Goal: Task Accomplishment & Management: Use online tool/utility

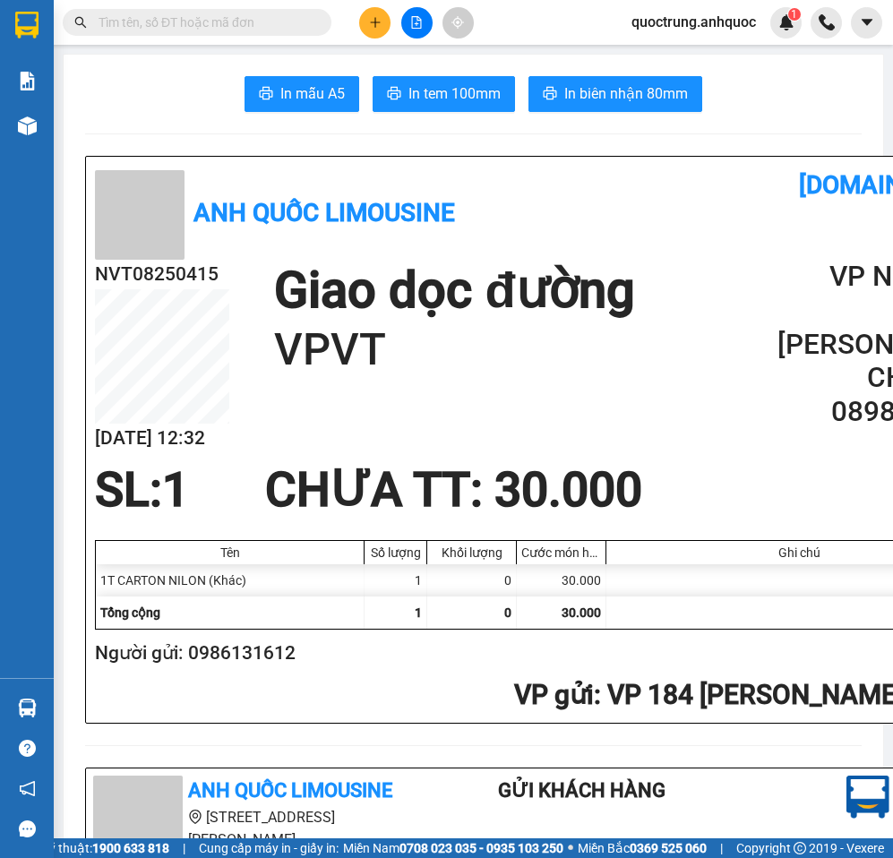
click at [713, 29] on span "quoctrung.anhquoc" at bounding box center [693, 22] width 153 height 22
click at [700, 57] on span "Đăng xuất" at bounding box center [700, 56] width 117 height 20
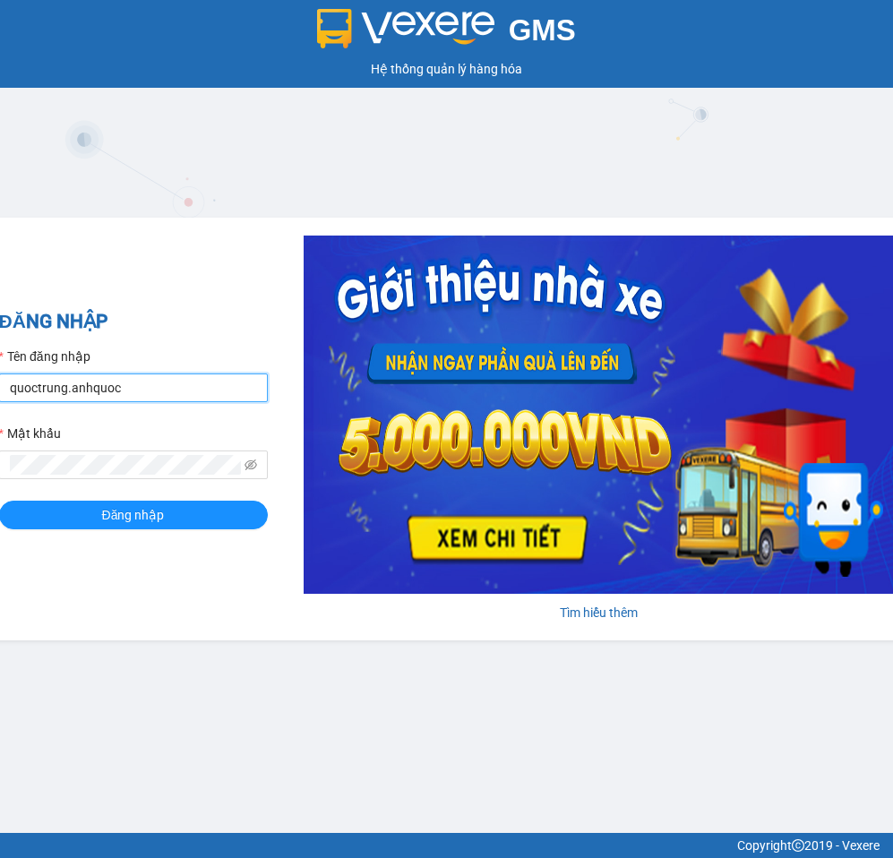
click at [185, 379] on input "quoctrung.anhquoc" at bounding box center [133, 387] width 269 height 29
type input "minhnhut.anhquoc"
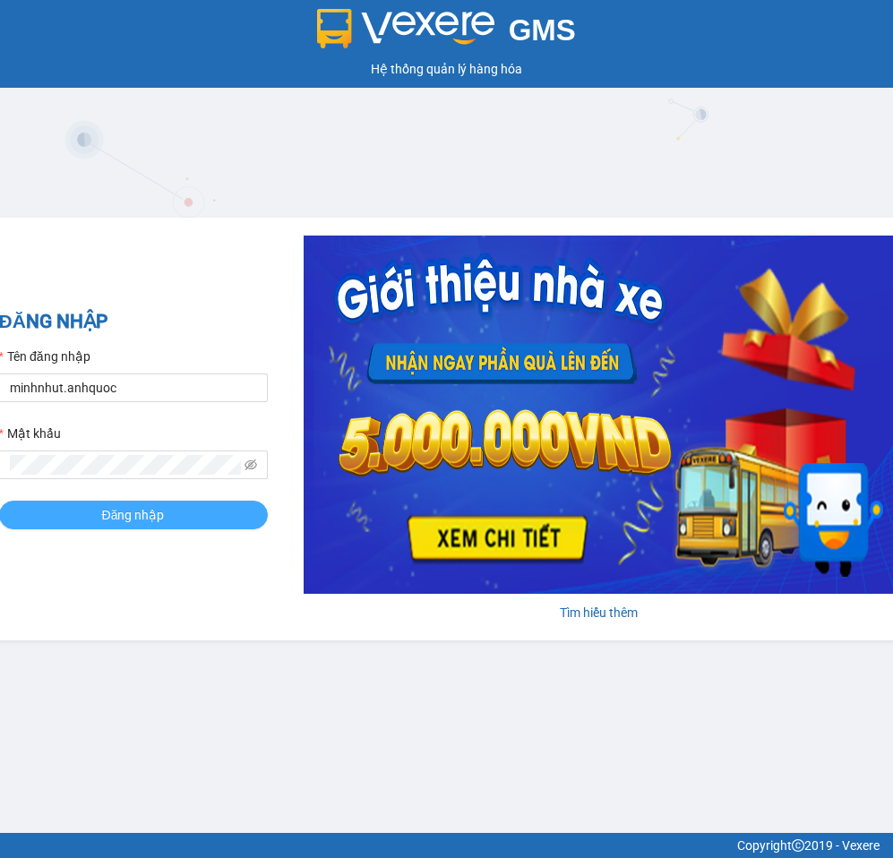
click at [176, 517] on button "Đăng nhập" at bounding box center [133, 514] width 269 height 29
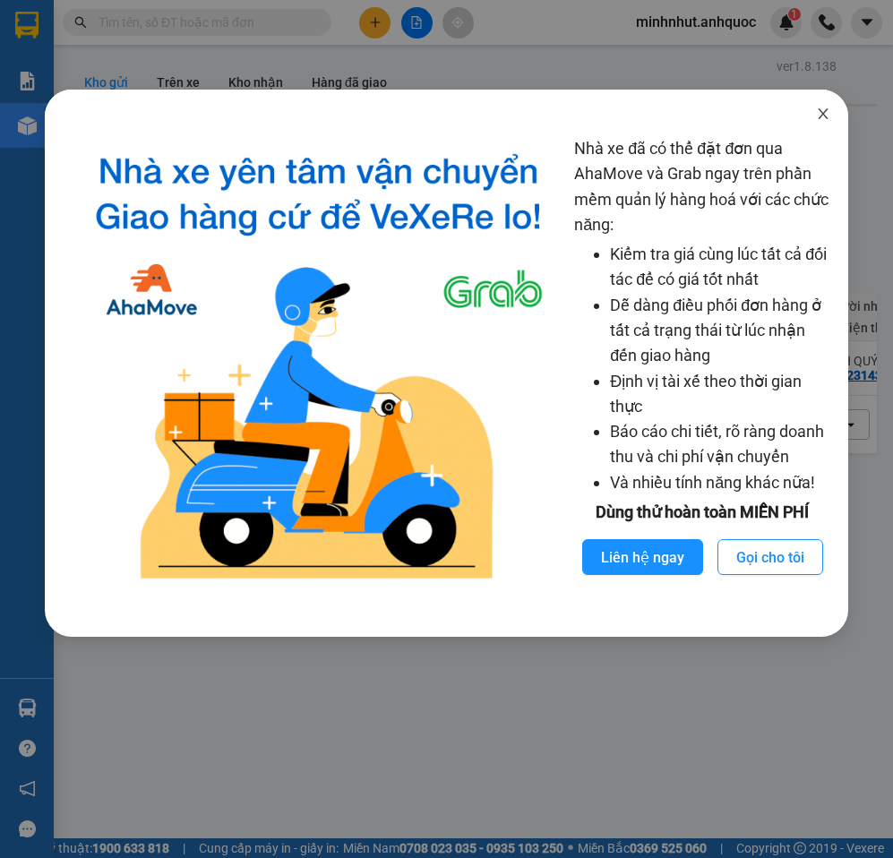
click at [823, 112] on icon "close" at bounding box center [823, 114] width 14 height 14
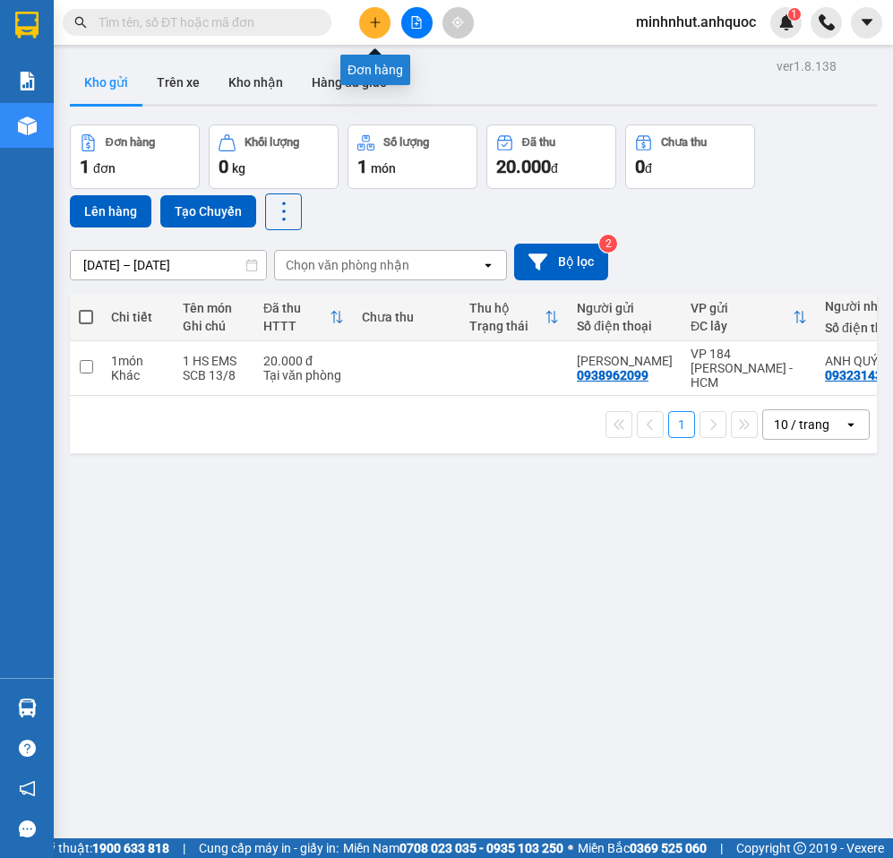
click at [385, 25] on button at bounding box center [374, 22] width 31 height 31
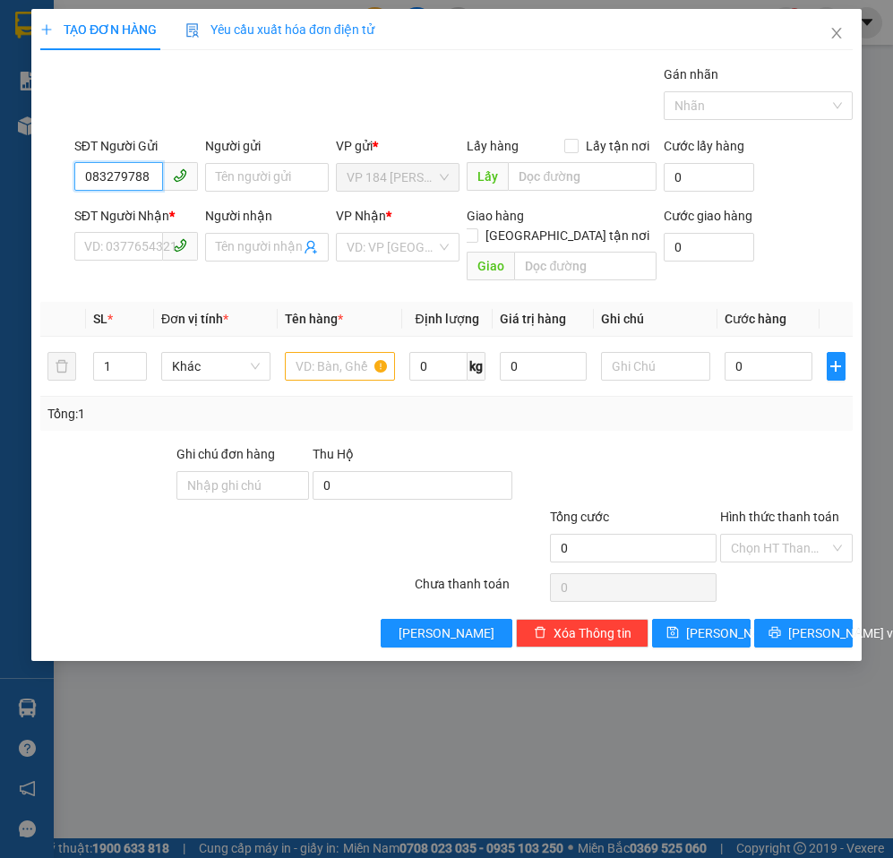
scroll to position [0, 4]
type input "0832797888"
click at [299, 177] on input "Người gửi" at bounding box center [267, 177] width 124 height 29
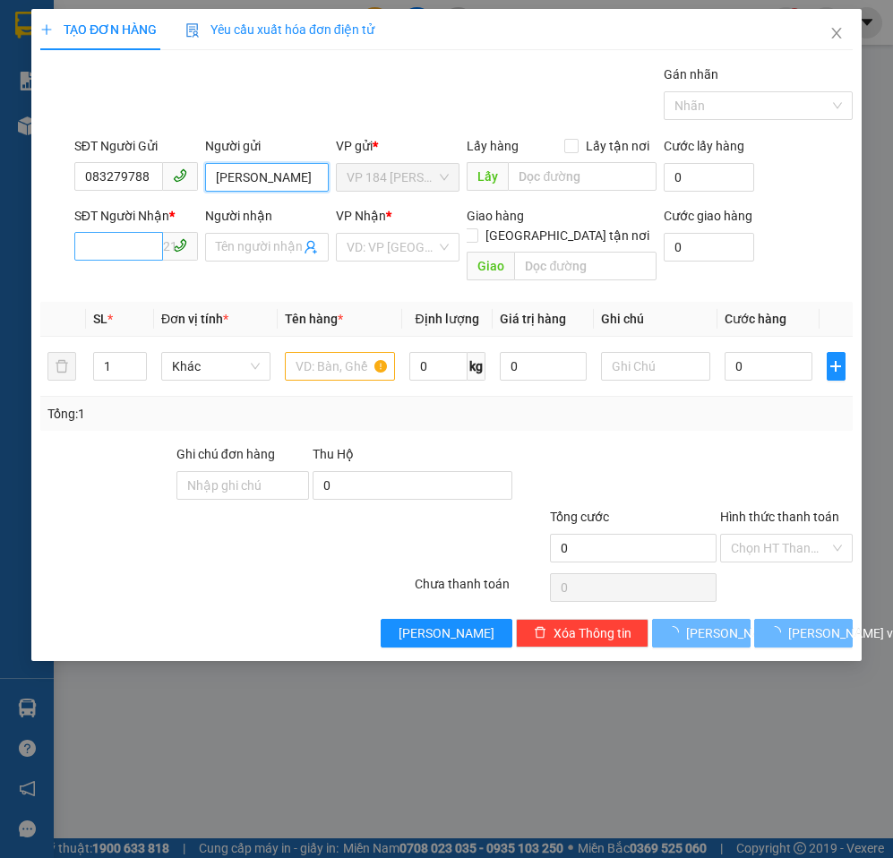
type input "[PERSON_NAME]"
click at [112, 248] on input "SĐT Người Nhận *" at bounding box center [118, 246] width 89 height 29
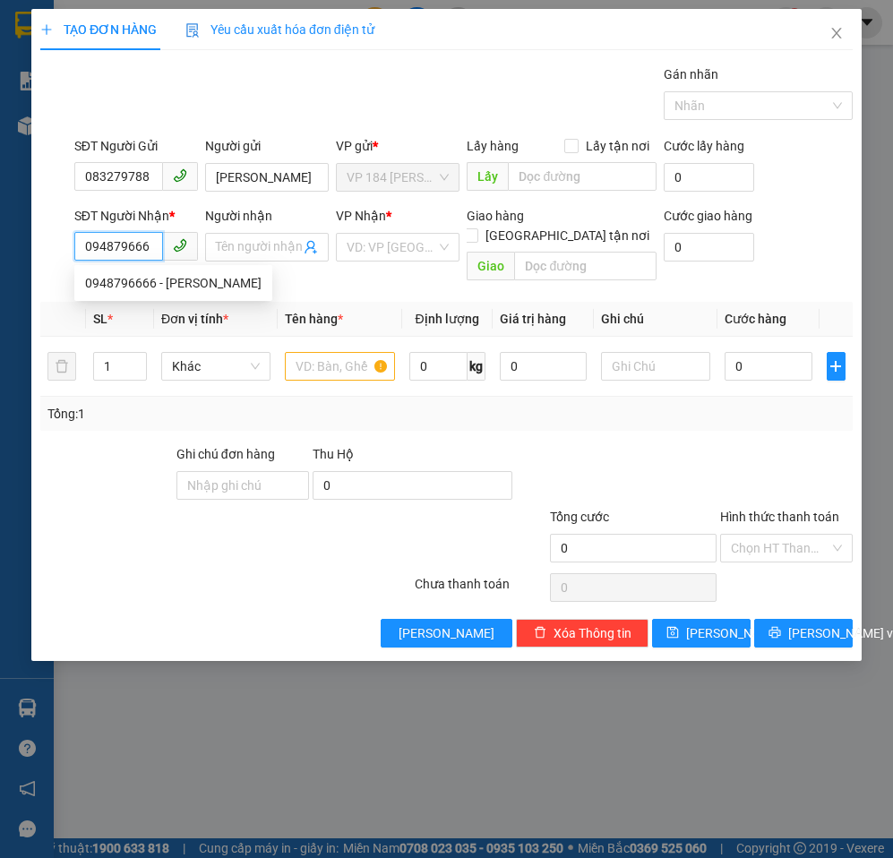
type input "0948796666"
click at [135, 287] on div "0948796666 - [PERSON_NAME]" at bounding box center [173, 283] width 176 height 20
type input "PHƯƠNG ANH"
type input "VPVT"
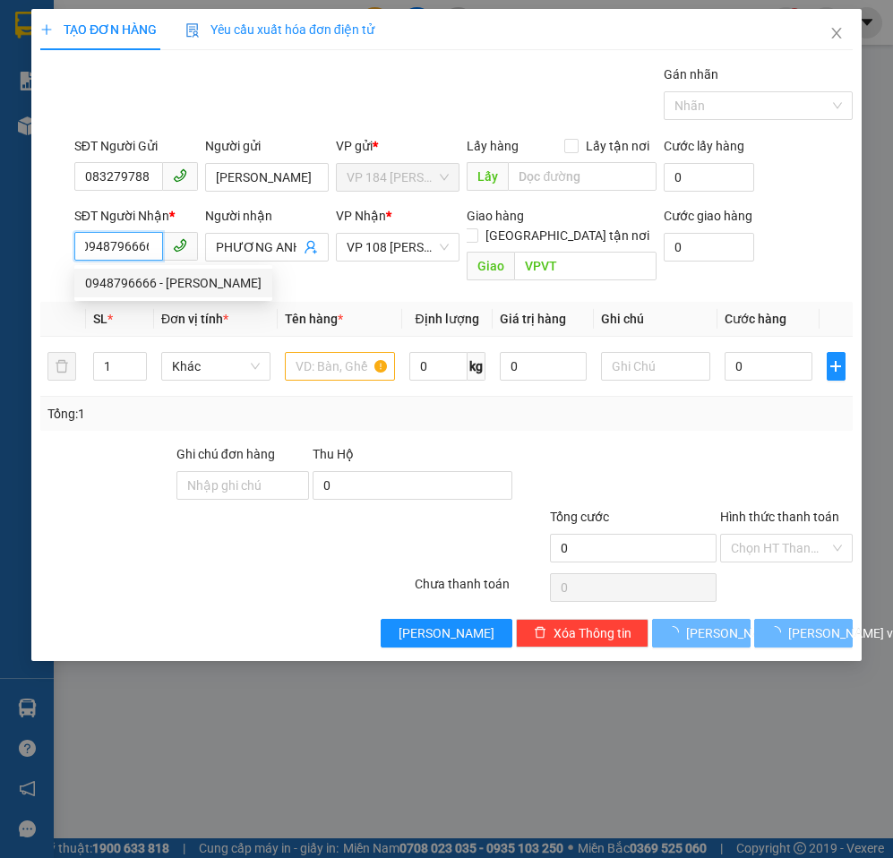
type input "20.000"
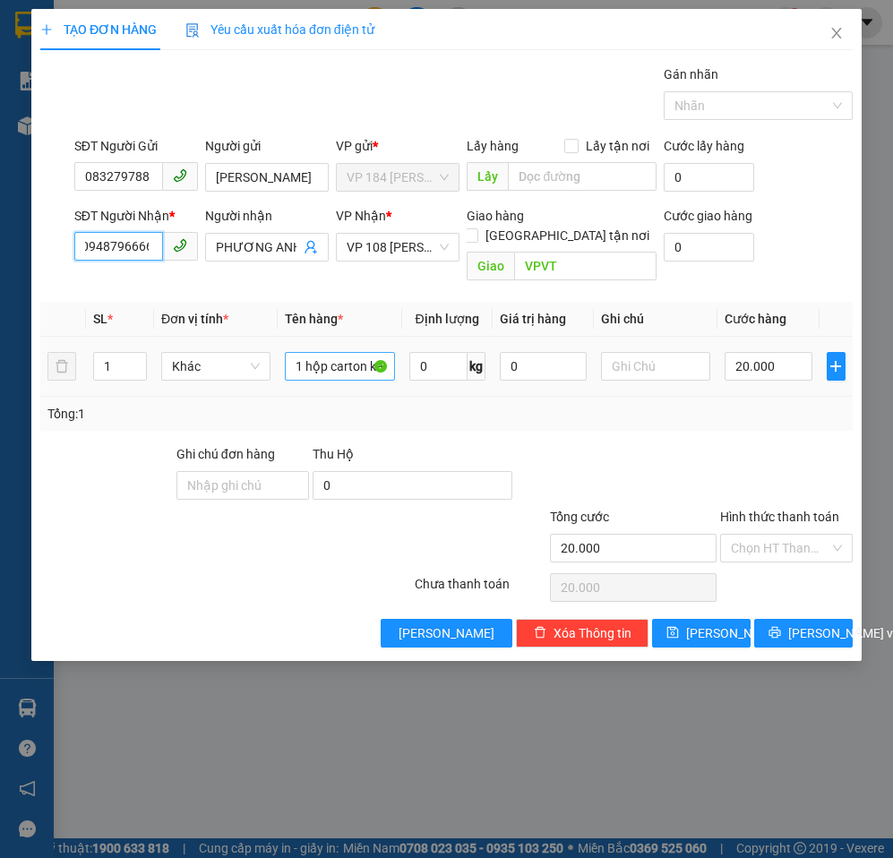
type input "0948796666"
drag, startPoint x: 285, startPoint y: 347, endPoint x: 468, endPoint y: 371, distance: 185.0
click at [468, 371] on tr "1 Khác 1 hộp carton keo xanh 0 kg 0 20.000" at bounding box center [446, 367] width 812 height 60
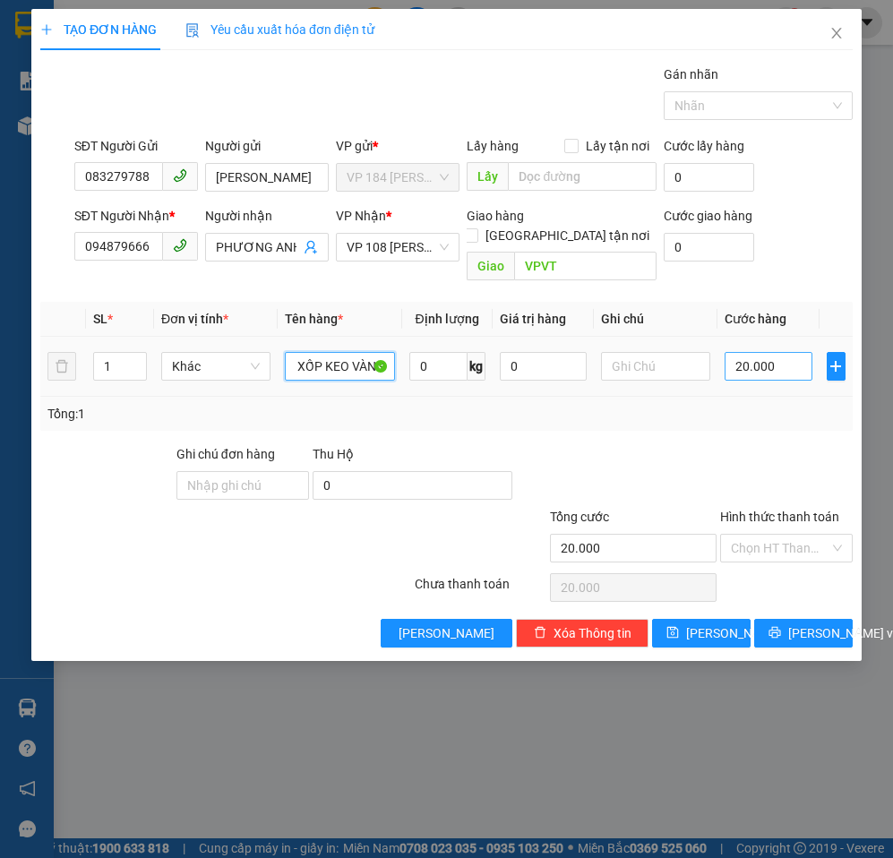
type input "1T XỐP KEO VÀNG"
click at [768, 352] on input "20.000" at bounding box center [767, 366] width 87 height 29
type input "3"
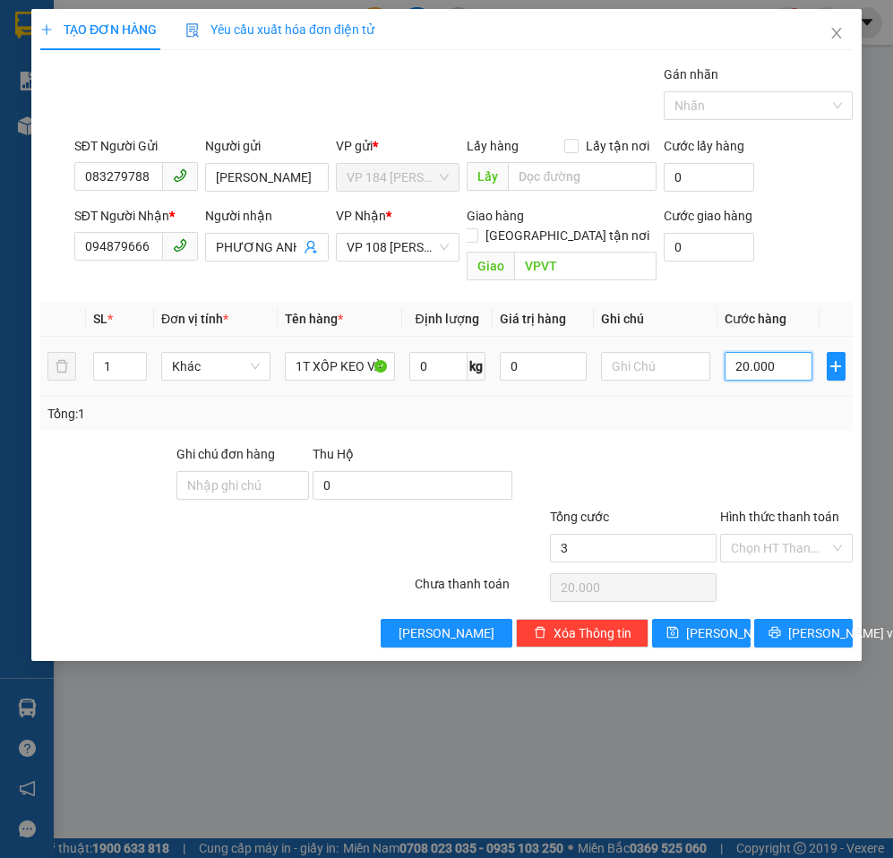
type input "3"
type input "30"
type input "300"
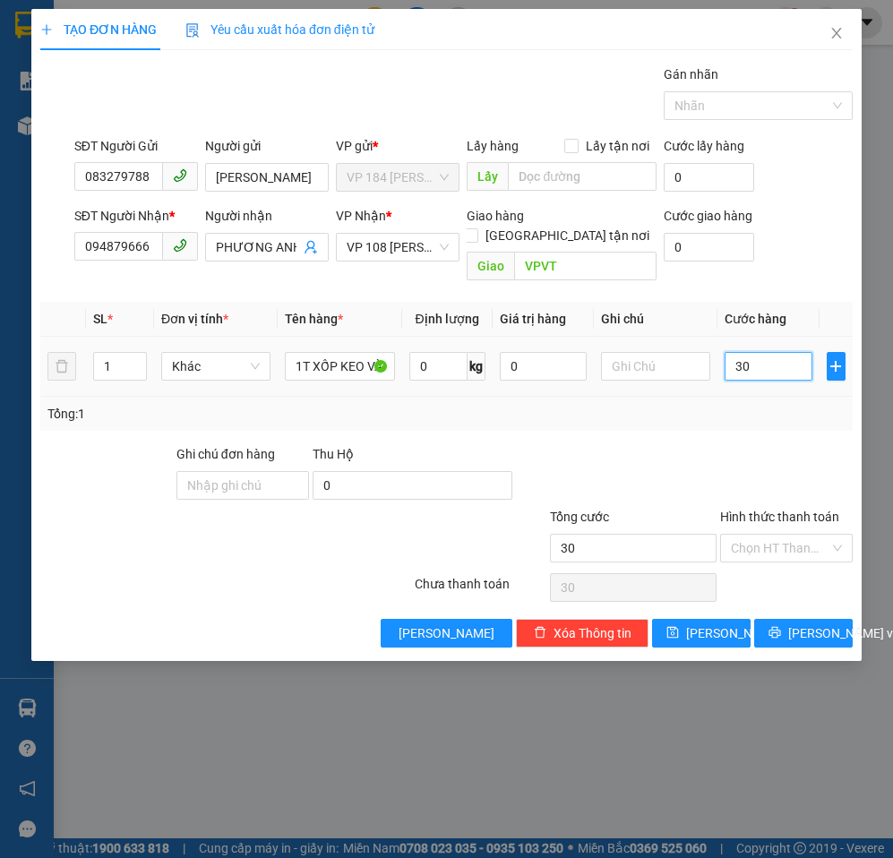
type input "300"
type input "3.000"
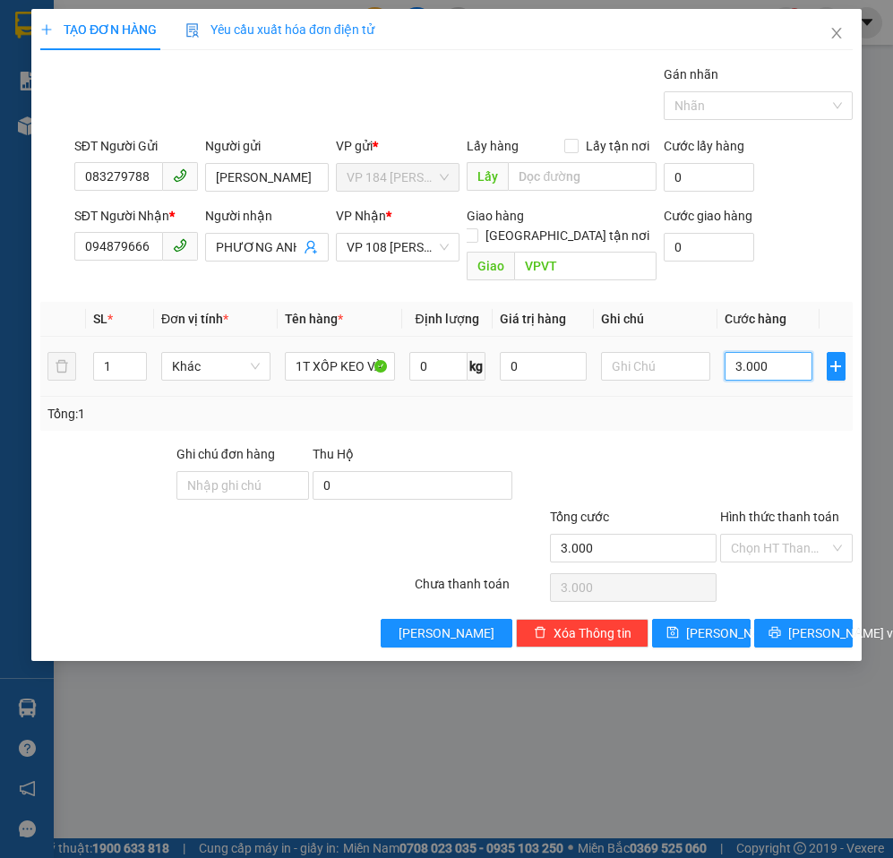
type input "30.000"
click at [802, 623] on span "[PERSON_NAME] và In" at bounding box center [850, 633] width 125 height 20
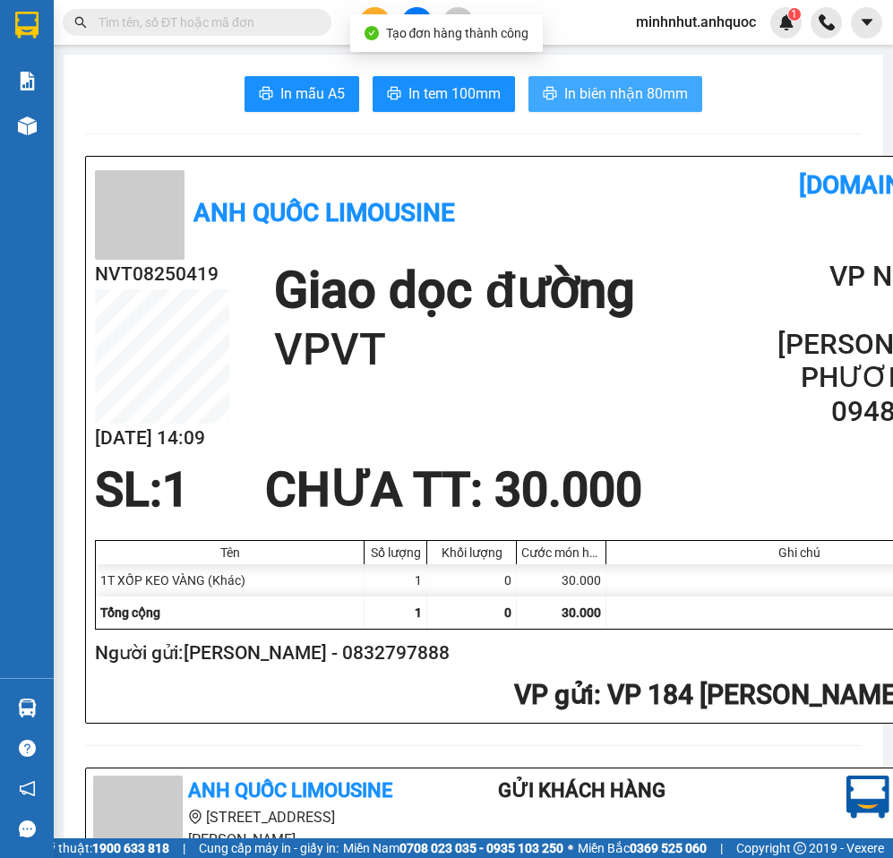
click at [590, 78] on button "In biên nhận 80mm" at bounding box center [615, 94] width 174 height 36
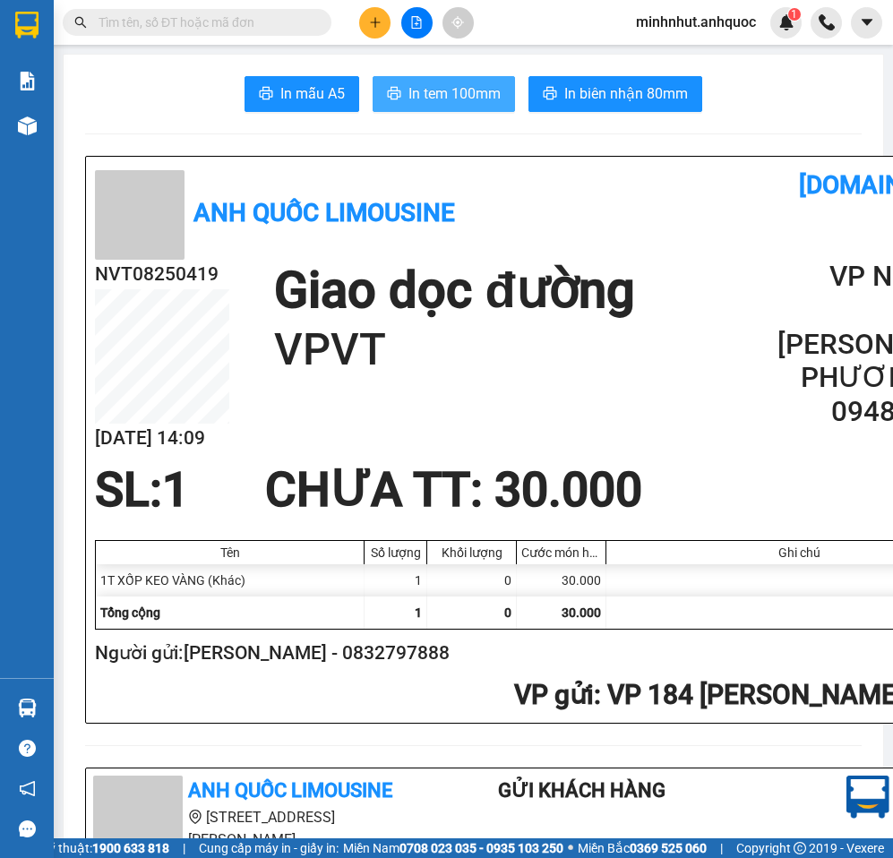
click at [449, 79] on button "In tem 100mm" at bounding box center [443, 94] width 142 height 36
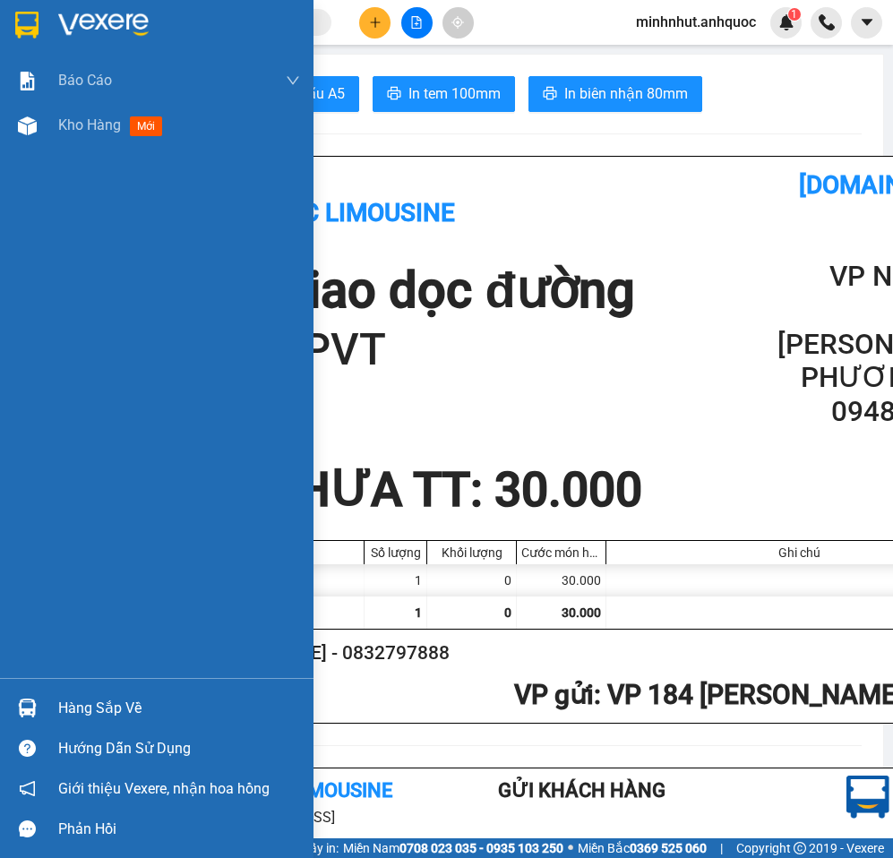
click at [102, 162] on div "Báo cáo Báo cáo dòng tiền (nhân viên) Doanh số tạo đơn theo VP gửi (nhân viên) …" at bounding box center [156, 368] width 313 height 620
click at [94, 127] on span "Kho hàng" at bounding box center [89, 124] width 63 height 17
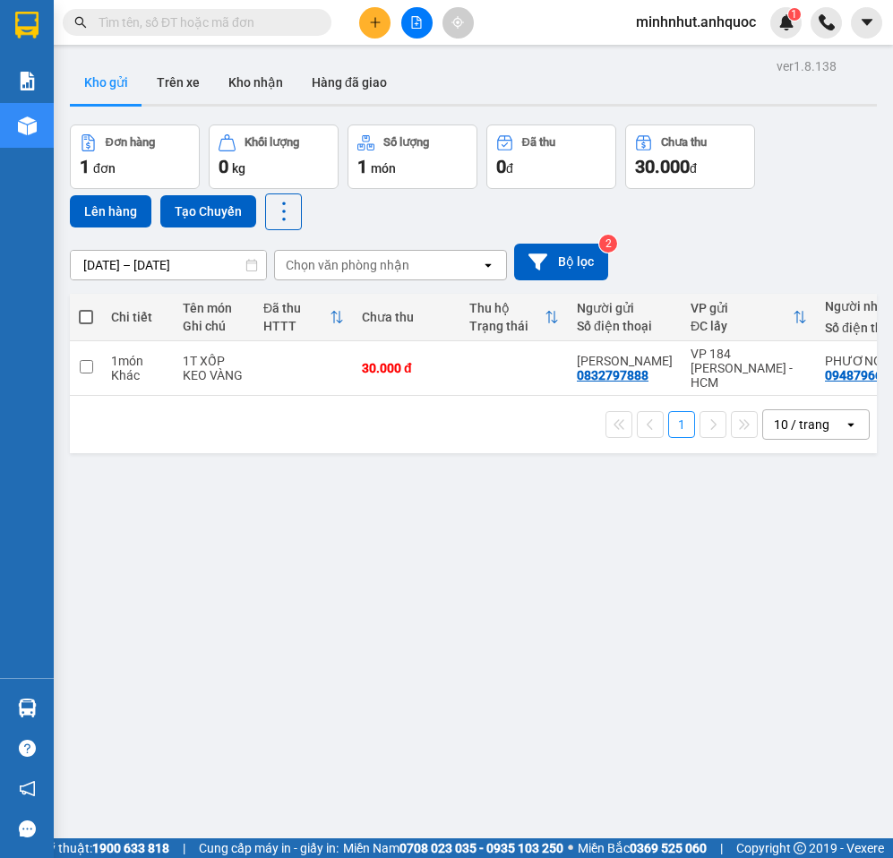
click at [78, 315] on th at bounding box center [86, 317] width 32 height 47
click at [90, 314] on span at bounding box center [86, 317] width 14 height 14
click at [86, 308] on input "checkbox" at bounding box center [86, 308] width 0 height 0
checkbox input "true"
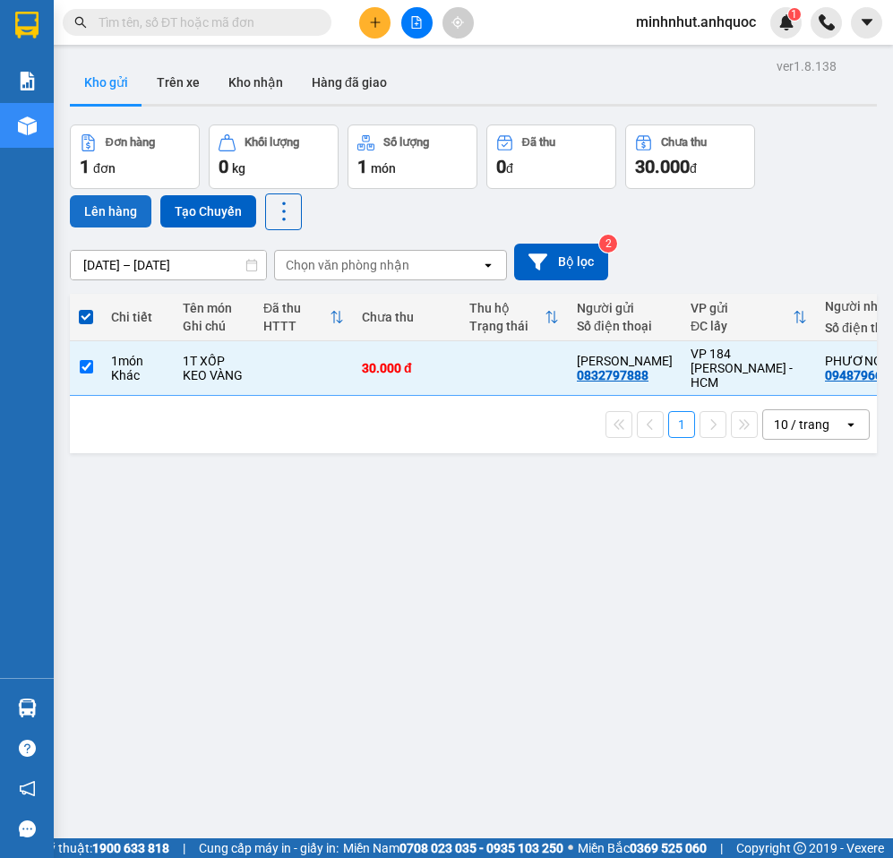
click at [107, 213] on button "Lên hàng" at bounding box center [110, 211] width 81 height 32
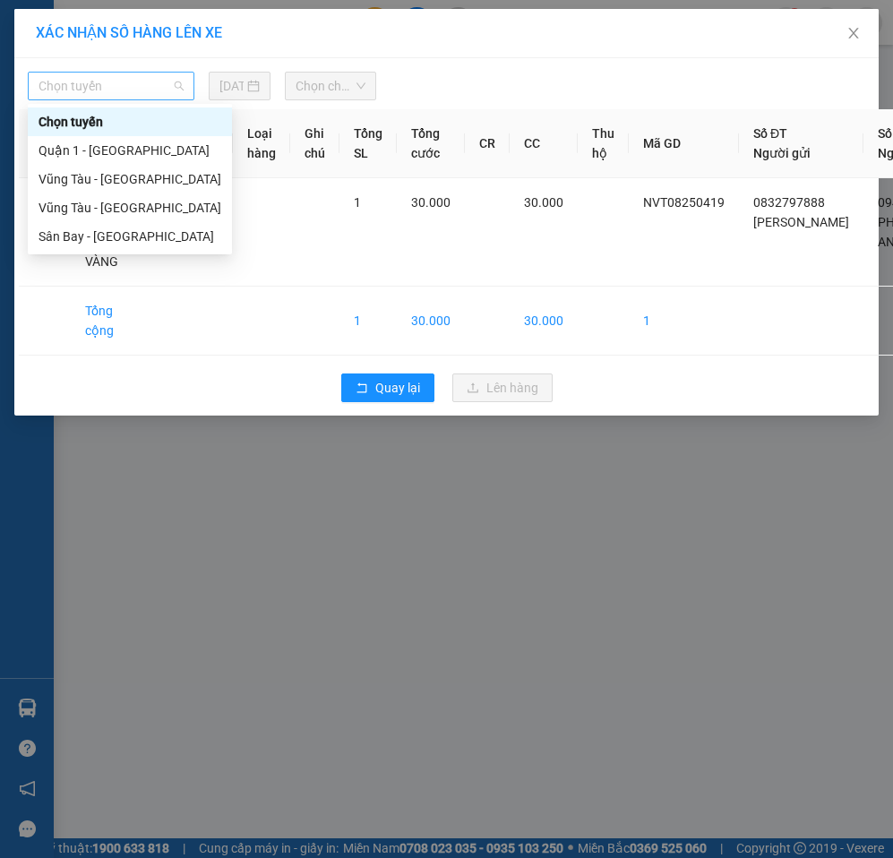
click at [126, 75] on span "Chọn tuyến" at bounding box center [110, 86] width 145 height 27
click at [125, 230] on div "Sân Bay - [GEOGRAPHIC_DATA]" at bounding box center [129, 236] width 183 height 20
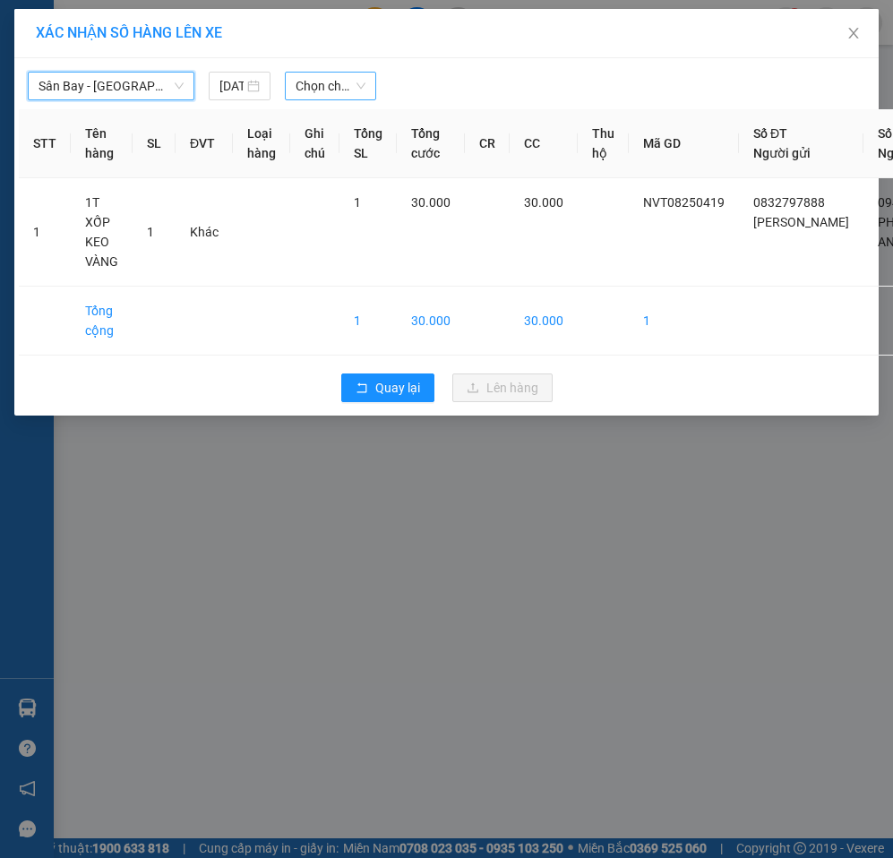
click at [326, 81] on span "Chọn chuyến" at bounding box center [330, 86] width 70 height 27
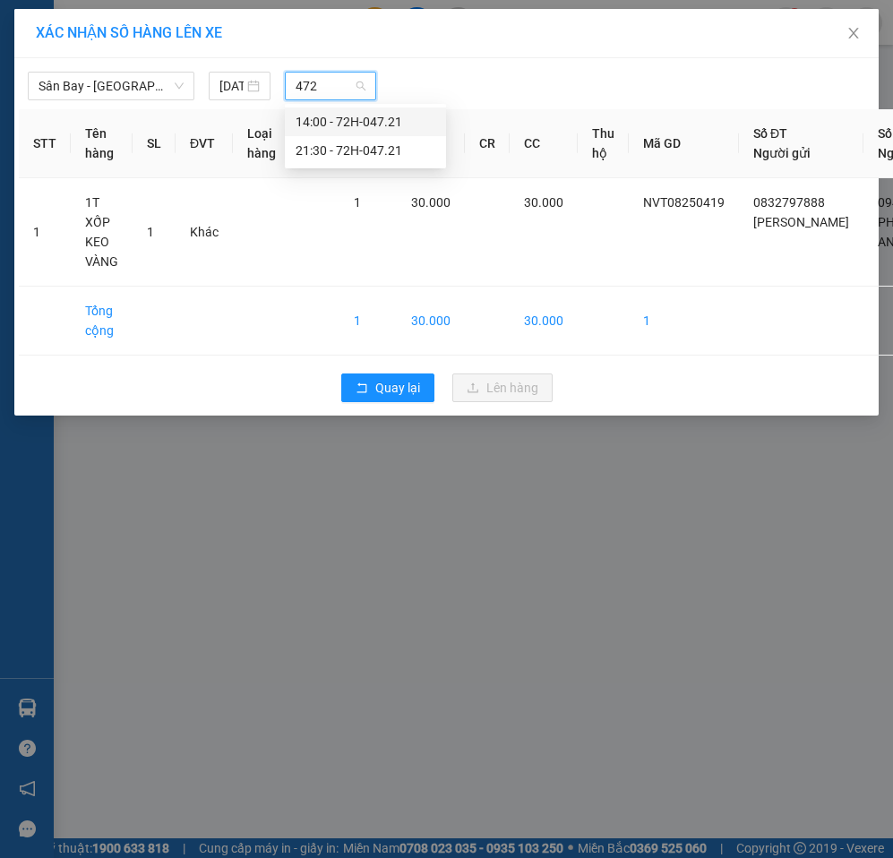
type input "4721"
click at [380, 124] on div "14:00 - 72H-047.21" at bounding box center [365, 122] width 140 height 20
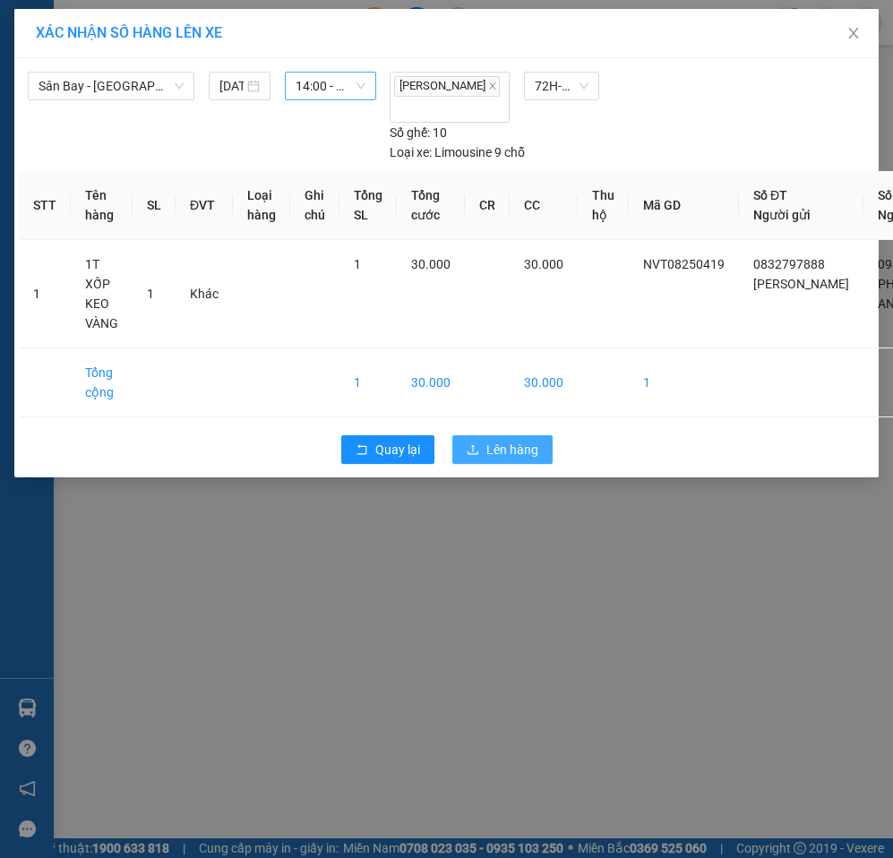
click at [501, 459] on span "Lên hàng" at bounding box center [512, 450] width 52 height 20
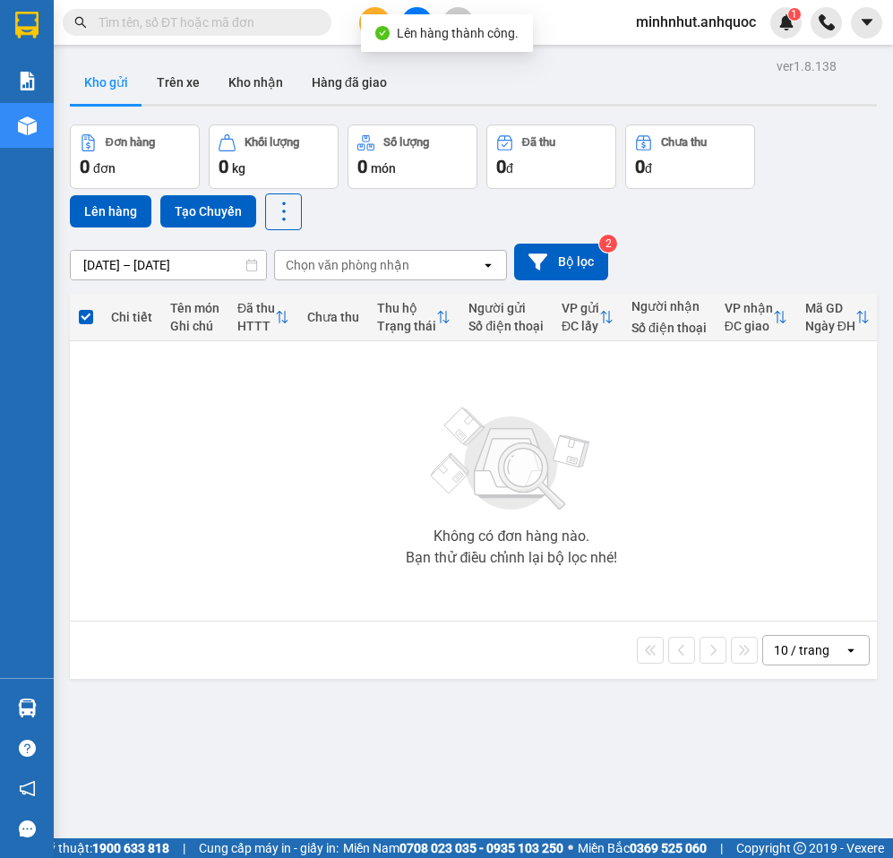
click at [413, 8] on button at bounding box center [416, 22] width 31 height 31
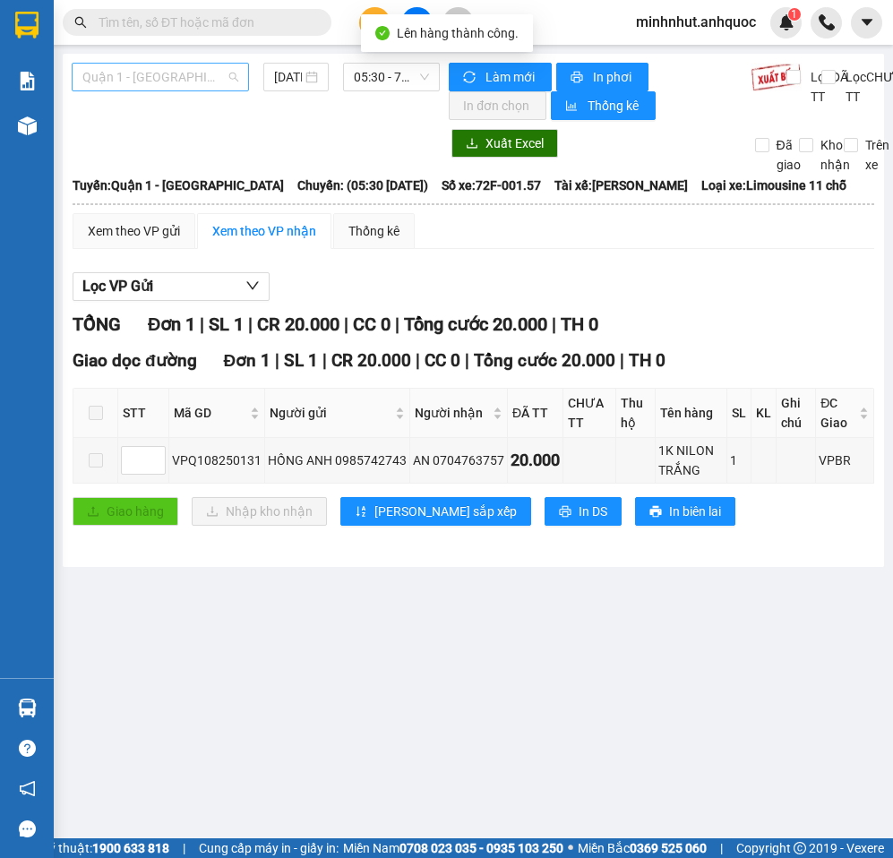
click at [148, 73] on span "Quận 1 - [GEOGRAPHIC_DATA]" at bounding box center [160, 77] width 156 height 27
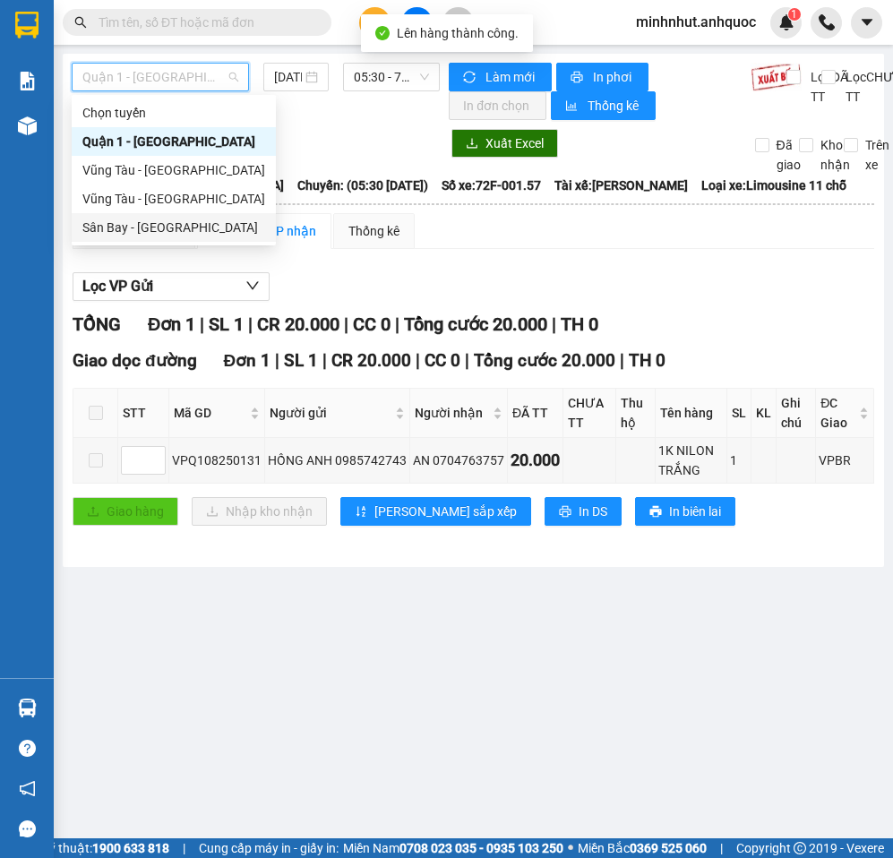
click at [148, 224] on div "Sân Bay - [GEOGRAPHIC_DATA]" at bounding box center [173, 228] width 183 height 20
type input "[DATE]"
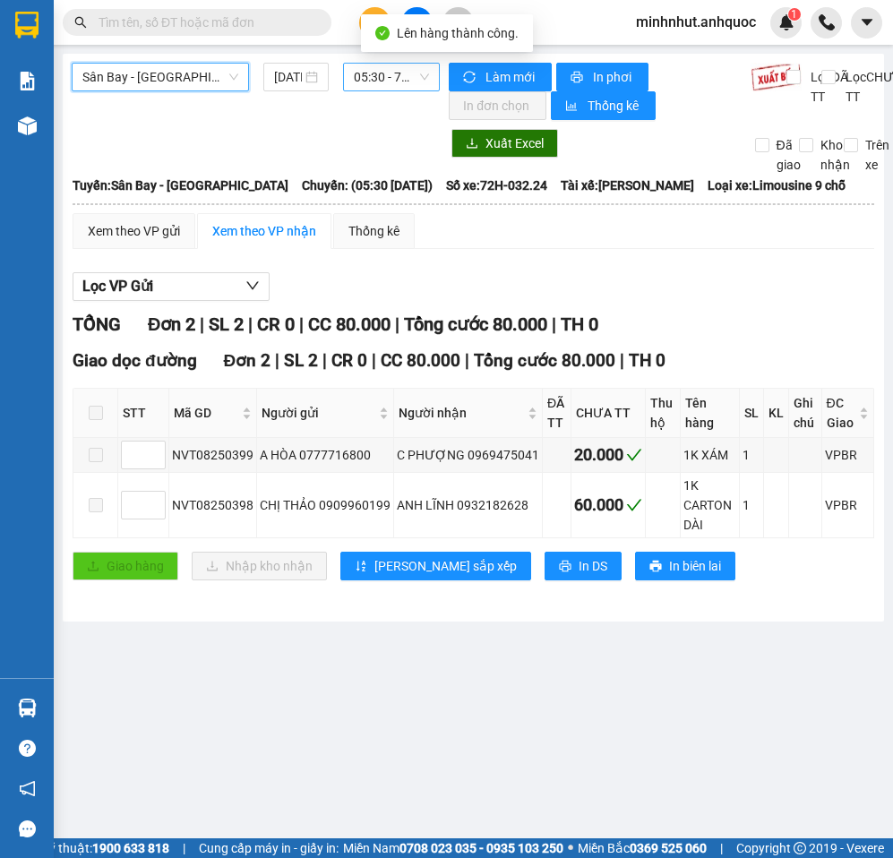
click at [381, 80] on span "05:30 - 72H-032.24" at bounding box center [392, 77] width 76 height 27
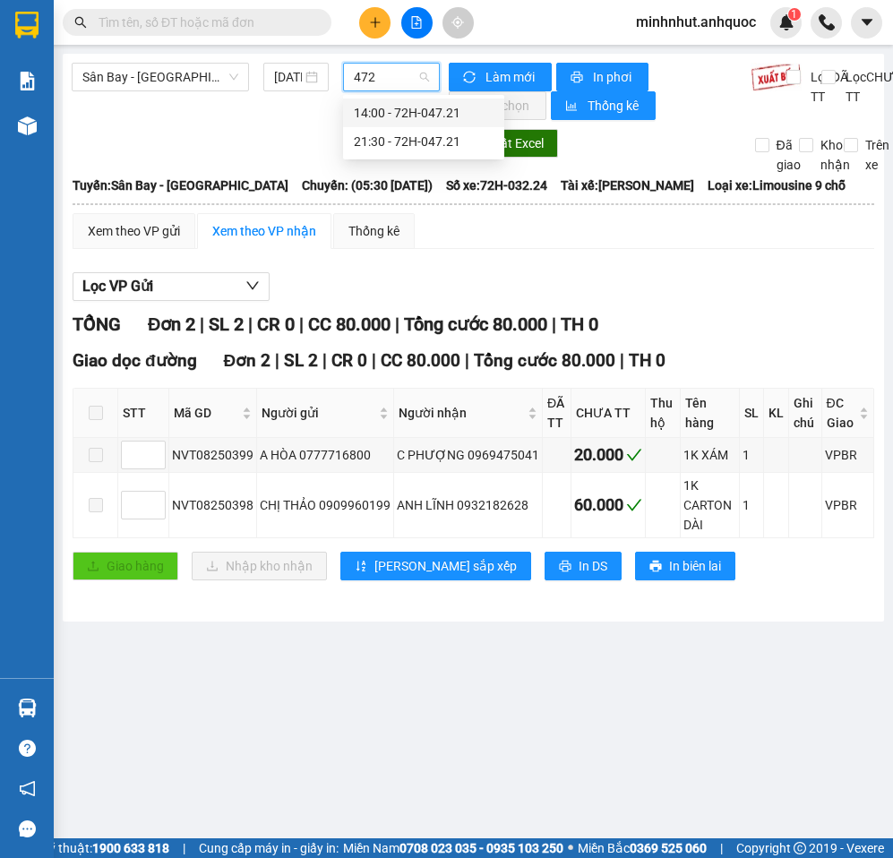
type input "4721"
click at [374, 110] on div "14:00 - 72H-047.21" at bounding box center [424, 113] width 140 height 20
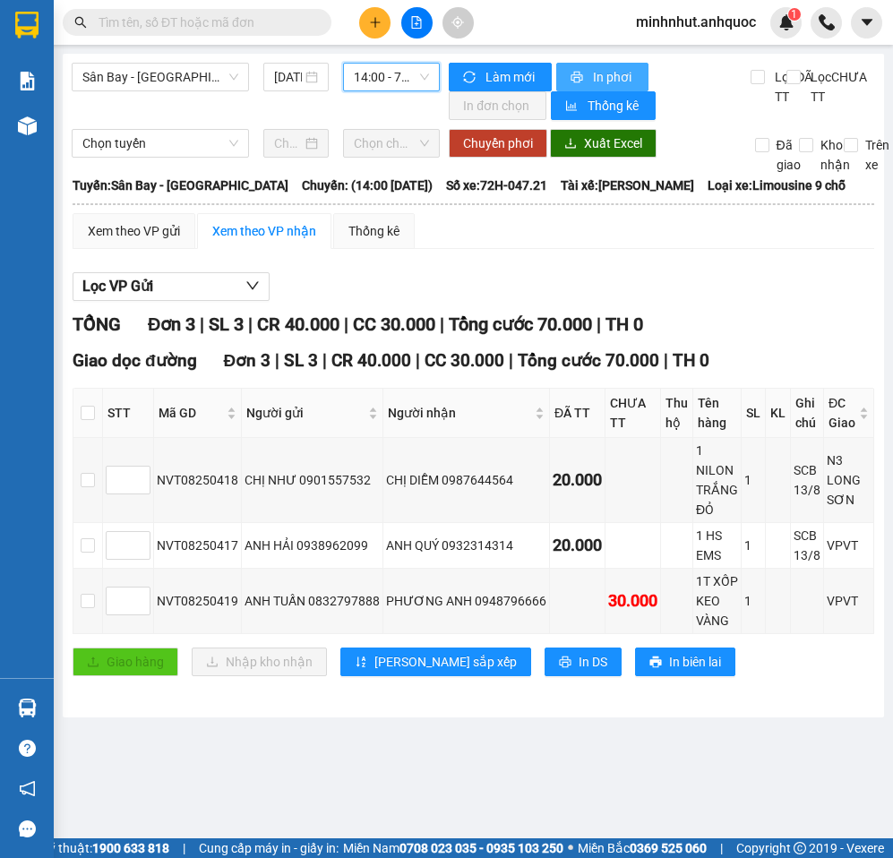
click at [589, 75] on button "In phơi" at bounding box center [602, 77] width 92 height 29
